Goal: Task Accomplishment & Management: Use online tool/utility

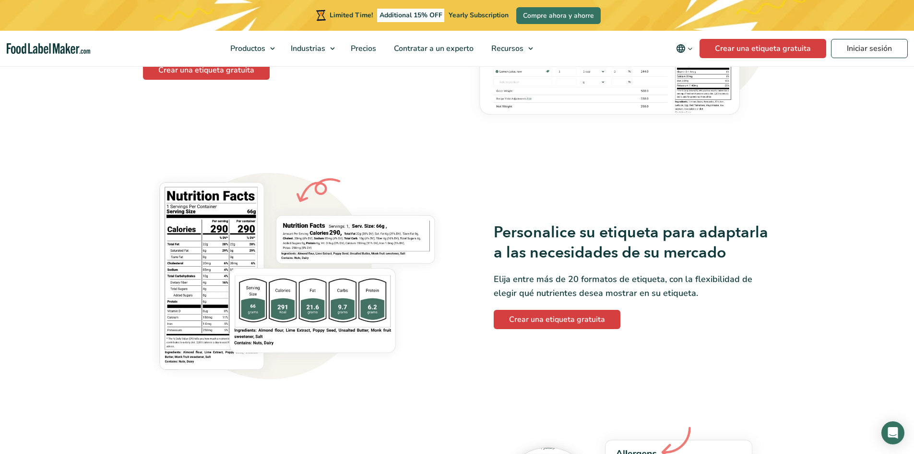
scroll to position [720, 0]
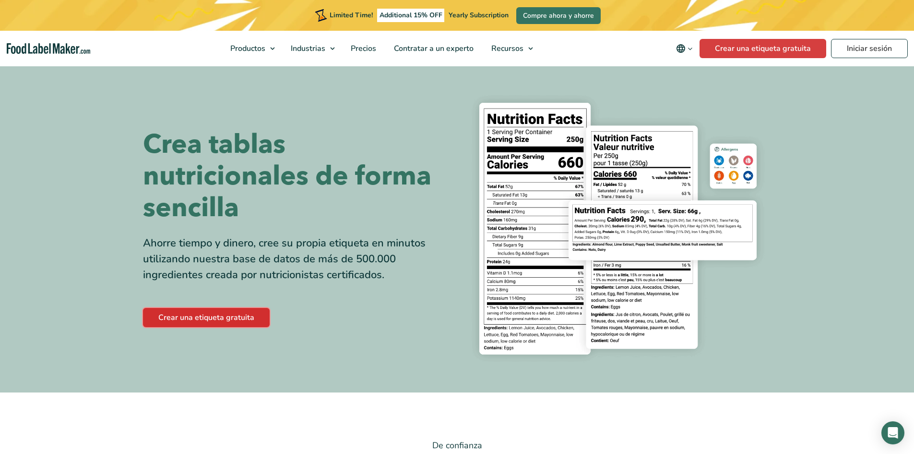
click at [191, 318] on link "Crear una etiqueta gratuita" at bounding box center [206, 317] width 127 height 19
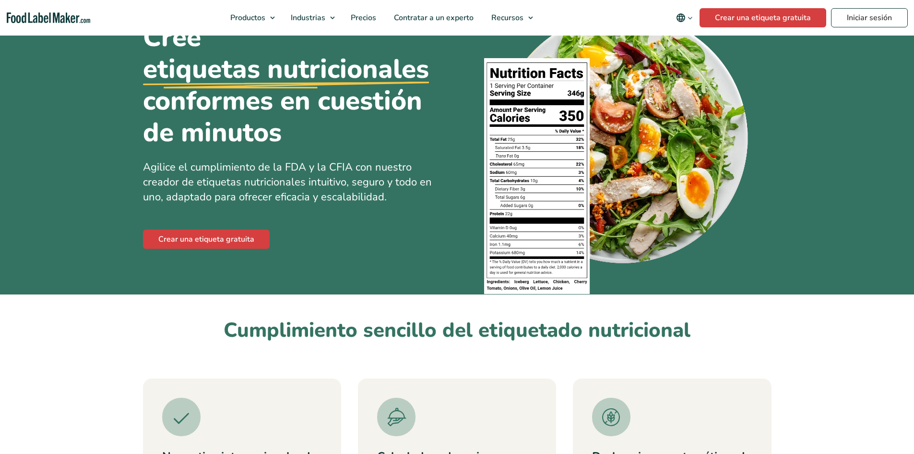
scroll to position [96, 0]
